Goal: Check status: Check status

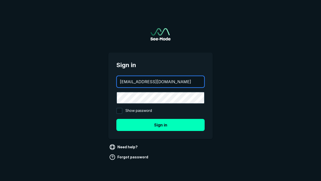
type input "[EMAIL_ADDRESS][DOMAIN_NAME]"
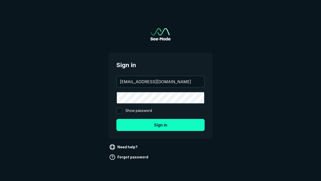
click at [161, 124] on button "Sign in" at bounding box center [160, 125] width 88 height 12
